Goal: Task Accomplishment & Management: Manage account settings

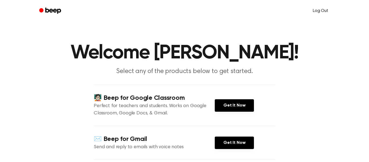
click at [323, 12] on link "Log Out" at bounding box center [321, 10] width 26 height 13
